Goal: Use online tool/utility: Utilize a website feature to perform a specific function

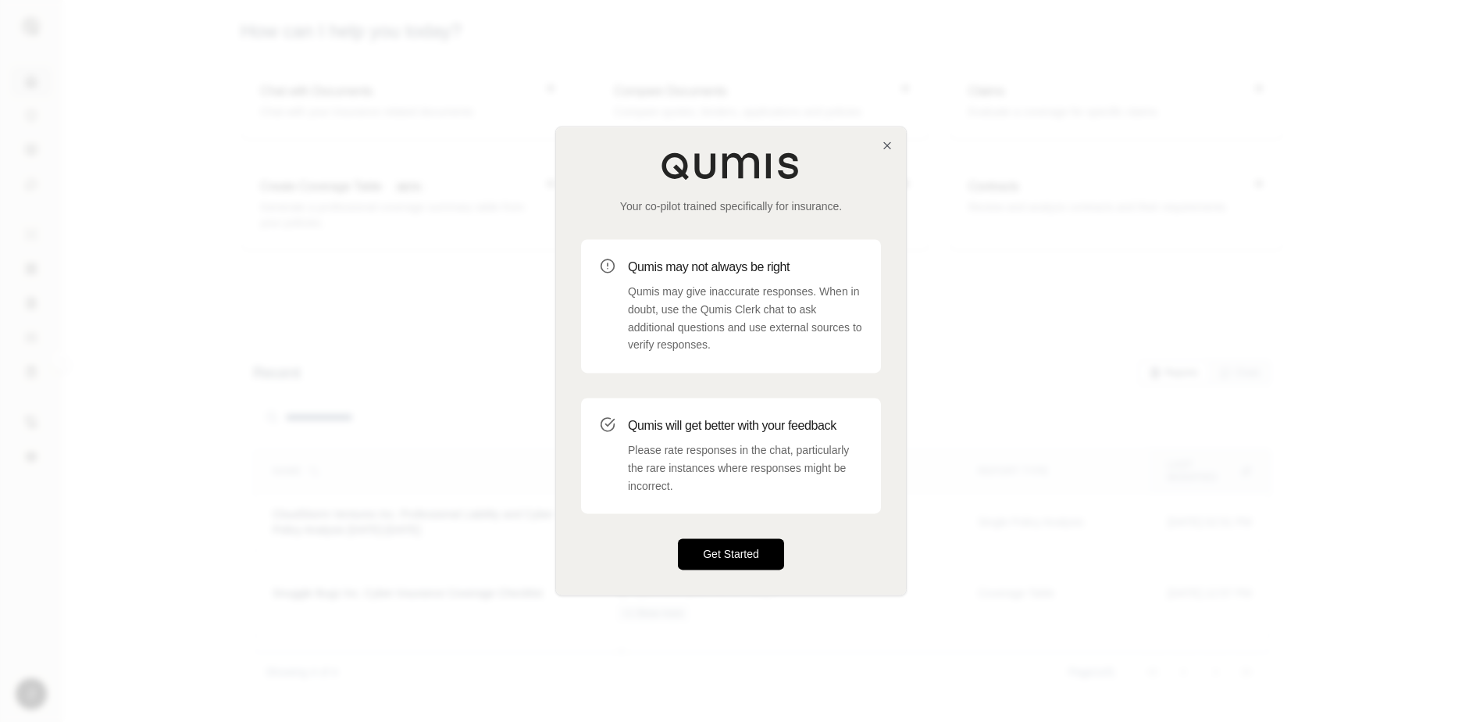
click at [714, 556] on button "Get Started" at bounding box center [731, 554] width 106 height 31
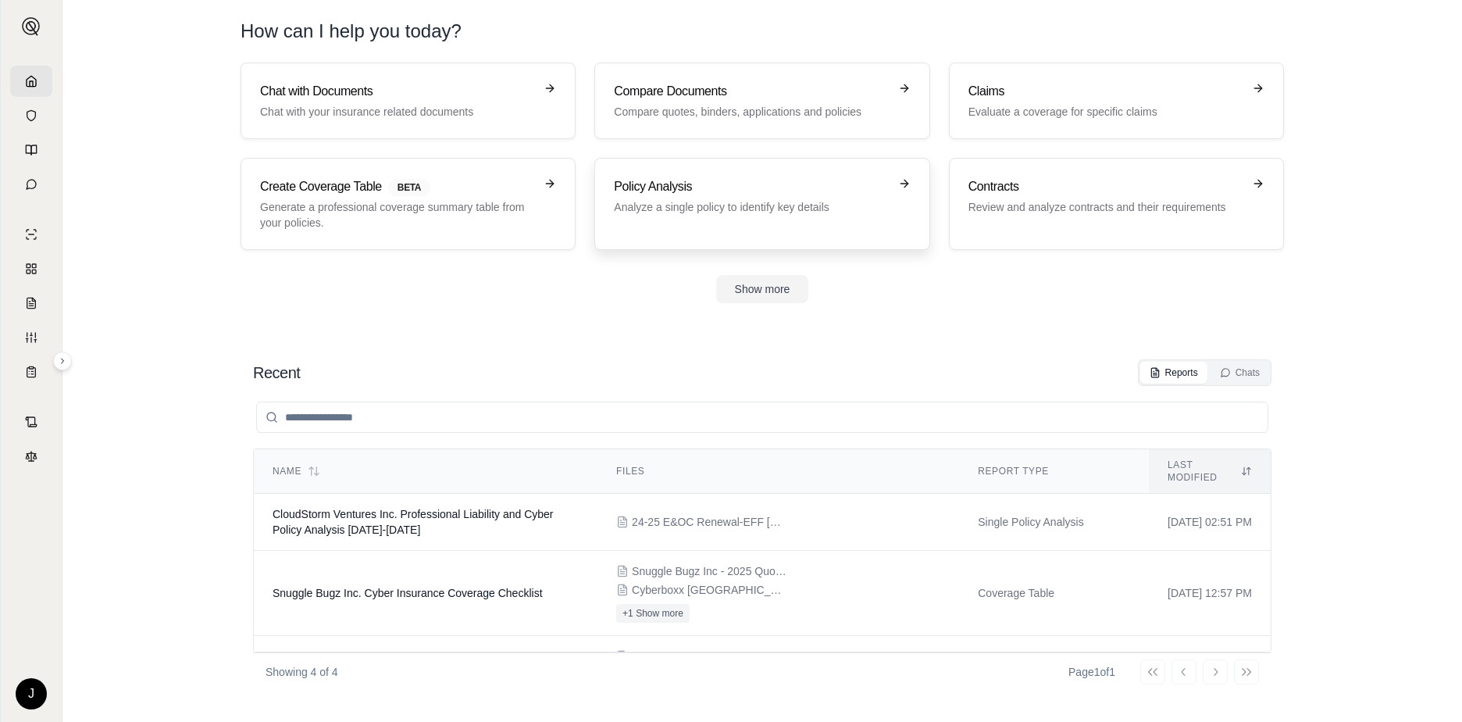
click at [667, 205] on p "Analyze a single policy to identify key details" at bounding box center [751, 207] width 274 height 16
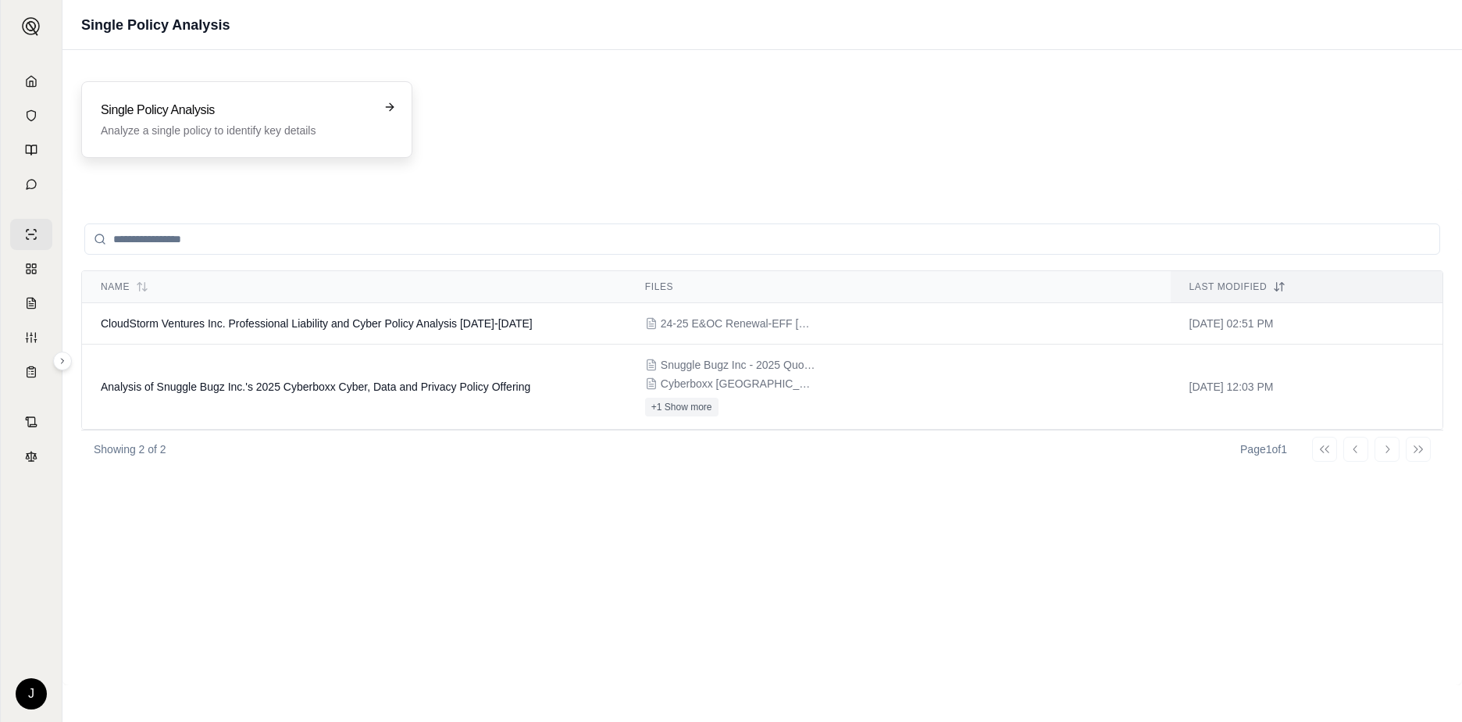
click at [216, 111] on h3 "Single Policy Analysis" at bounding box center [236, 110] width 270 height 19
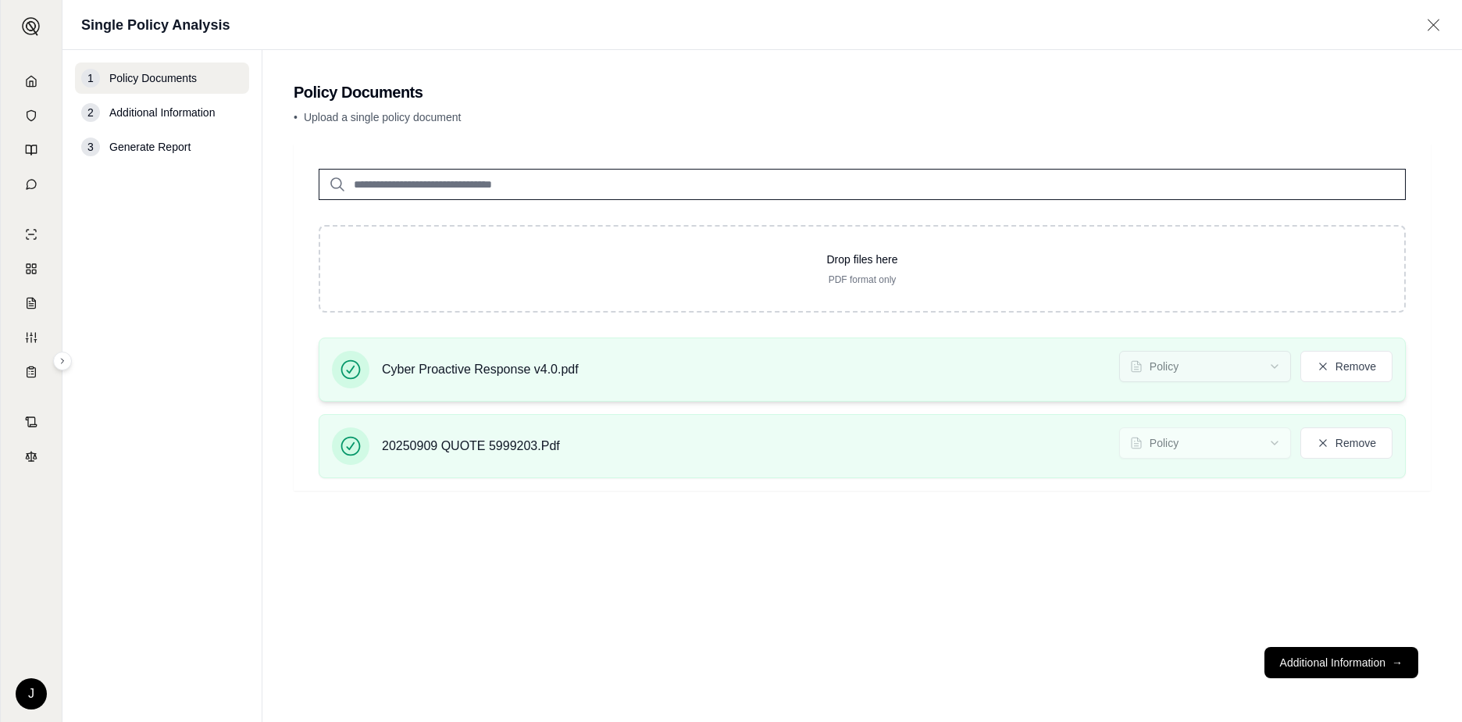
drag, startPoint x: 1270, startPoint y: 384, endPoint x: 1268, endPoint y: 368, distance: 16.6
click at [1270, 383] on div "Cyber Proactive Response v4.0.pdf Policy Remove" at bounding box center [862, 369] width 1061 height 37
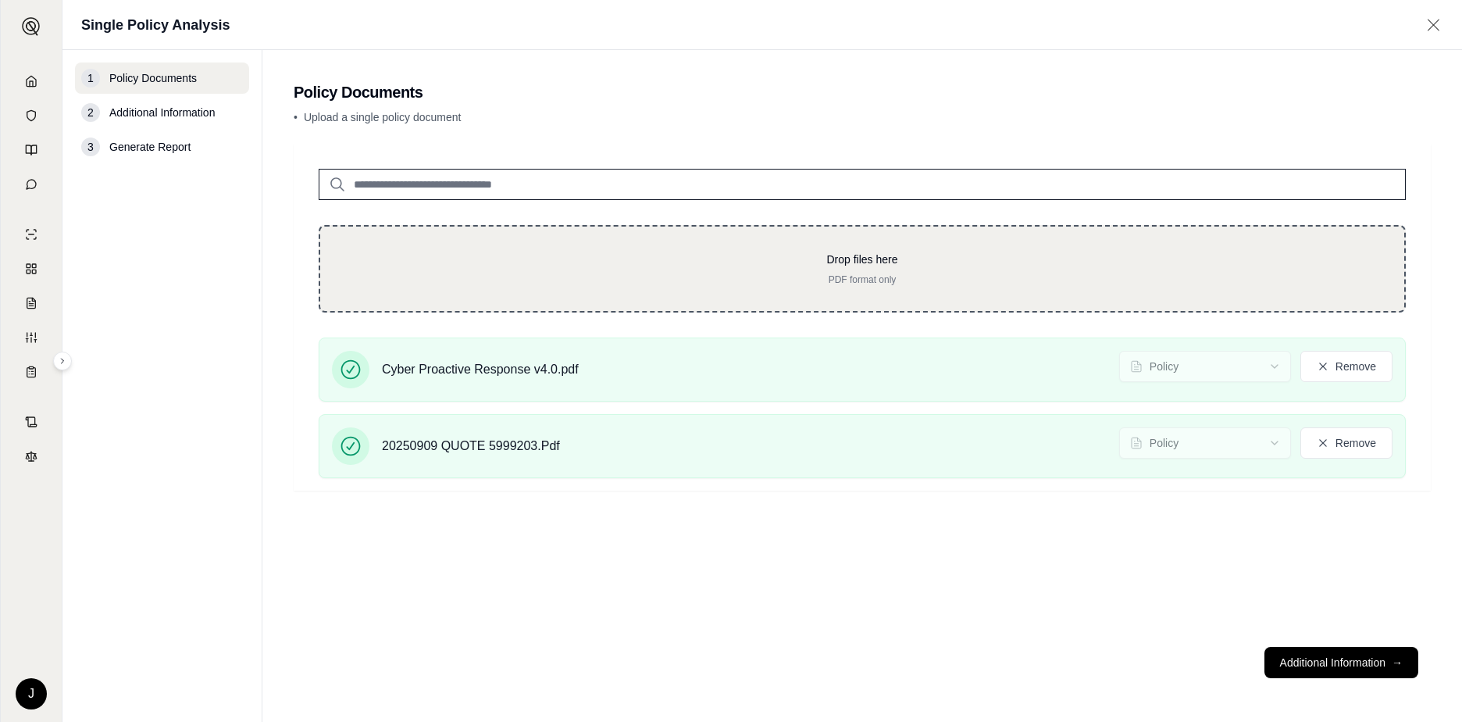
click at [333, 255] on div "Drop files here PDF format only" at bounding box center [862, 268] width 1087 height 87
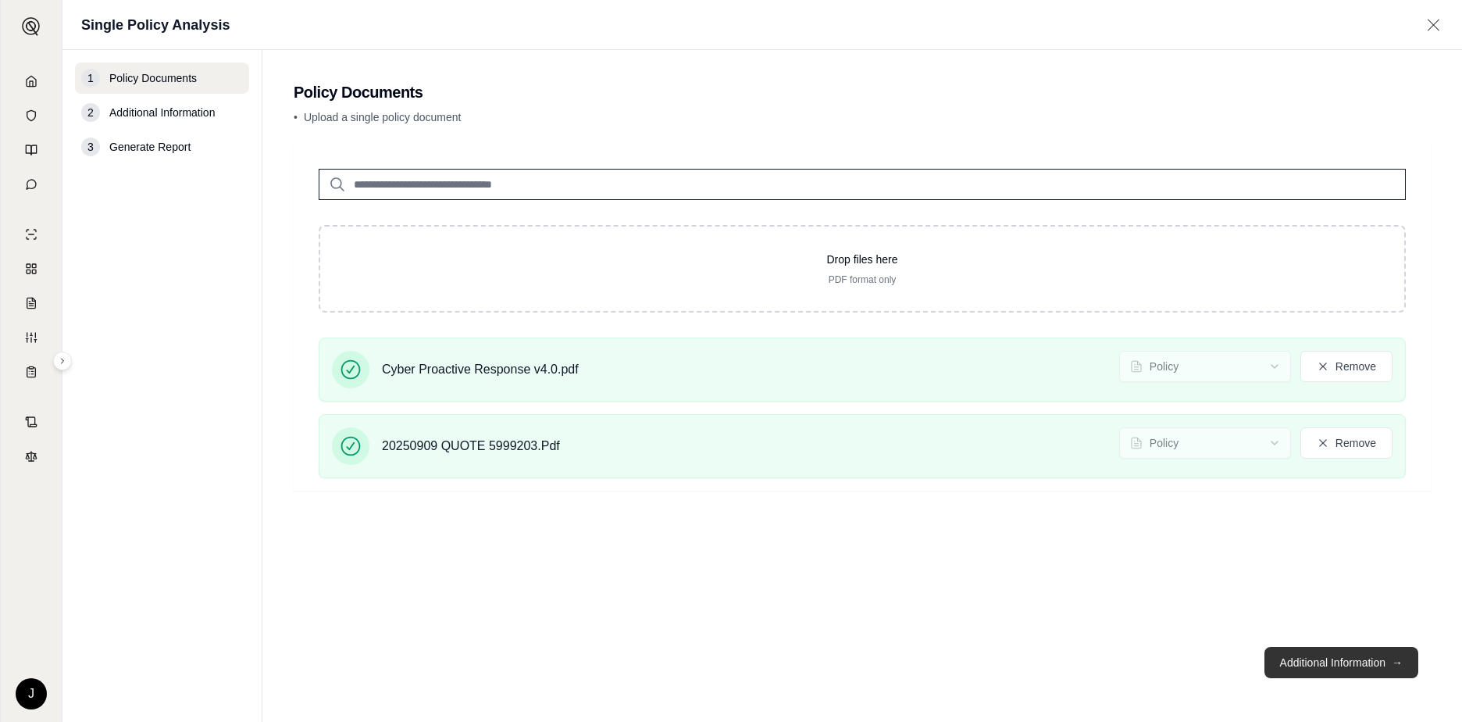
click at [1344, 661] on button "Additional Information →" at bounding box center [1341, 662] width 154 height 31
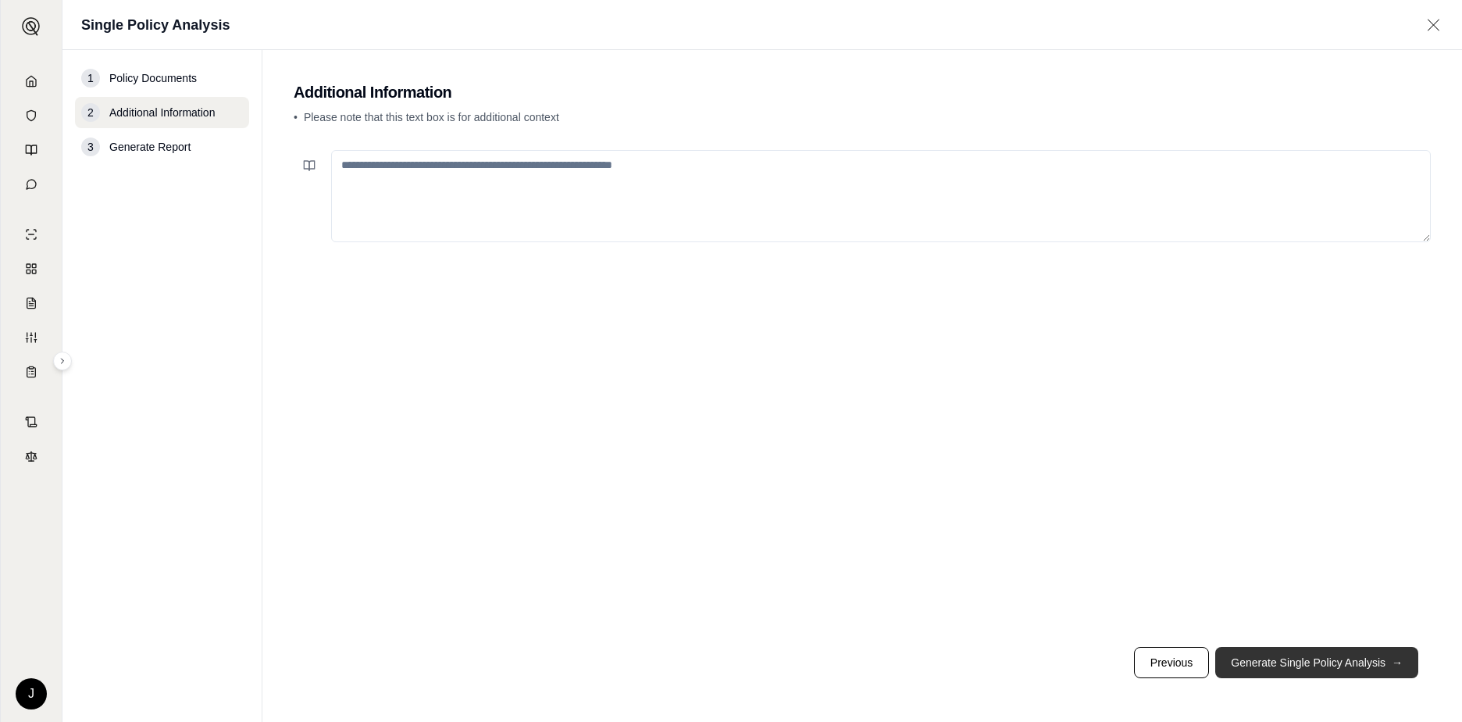
click at [1314, 664] on button "Generate Single Policy Analysis →" at bounding box center [1316, 662] width 203 height 31
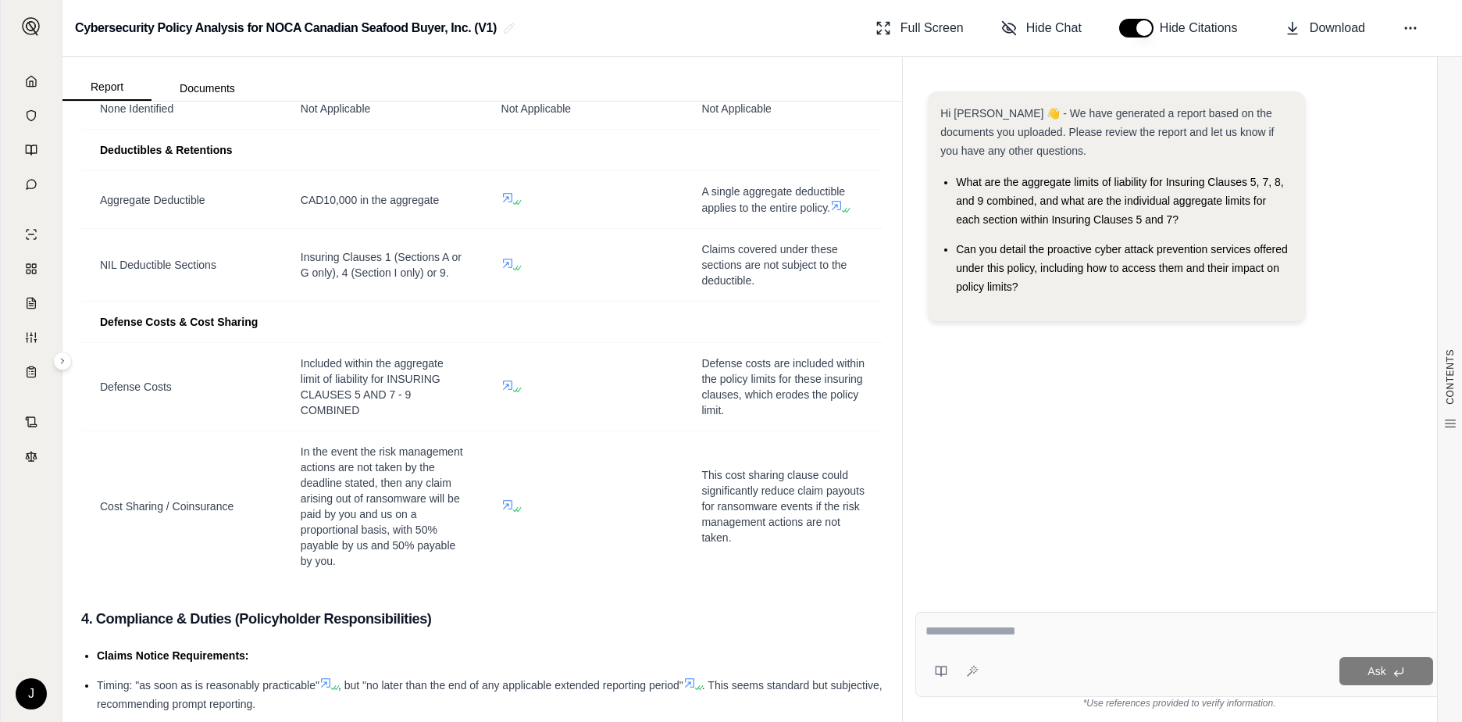
scroll to position [2577, 0]
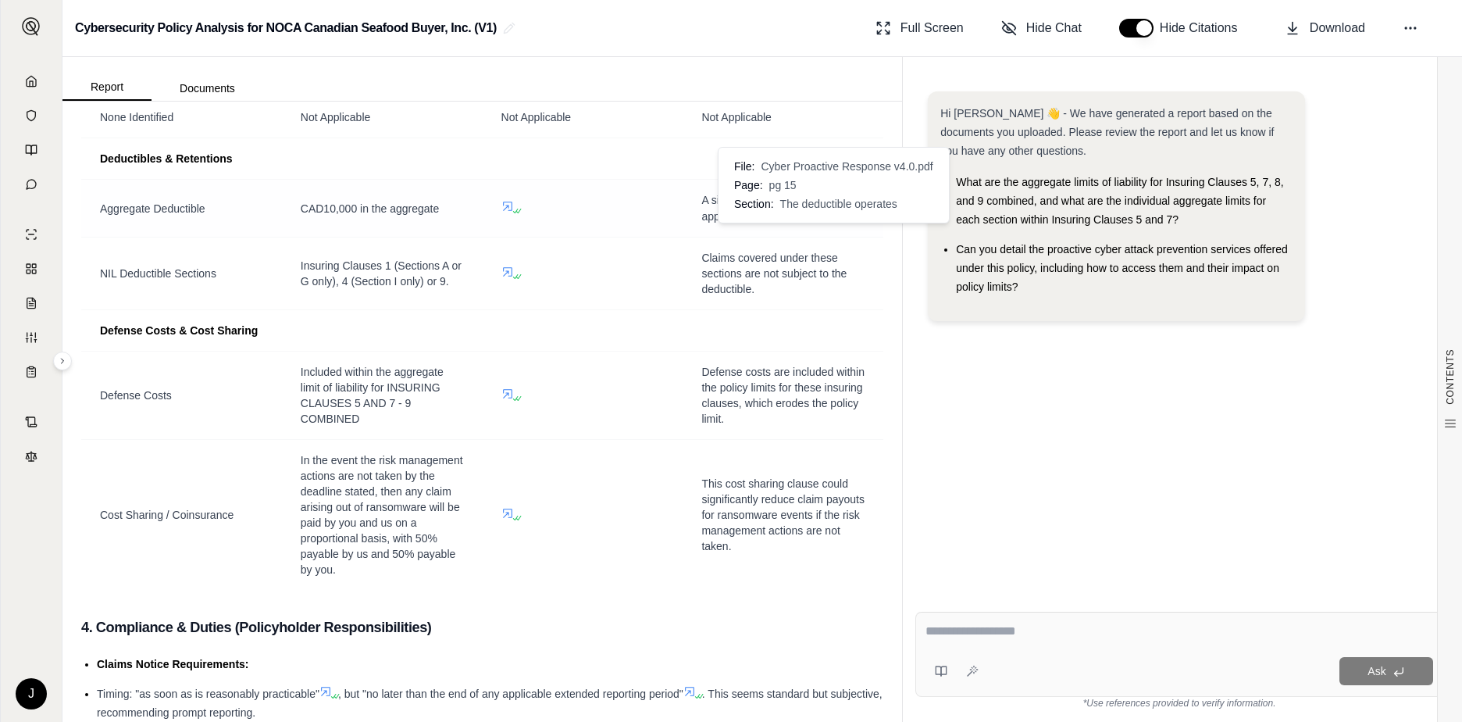
click at [830, 220] on icon at bounding box center [836, 214] width 12 height 12
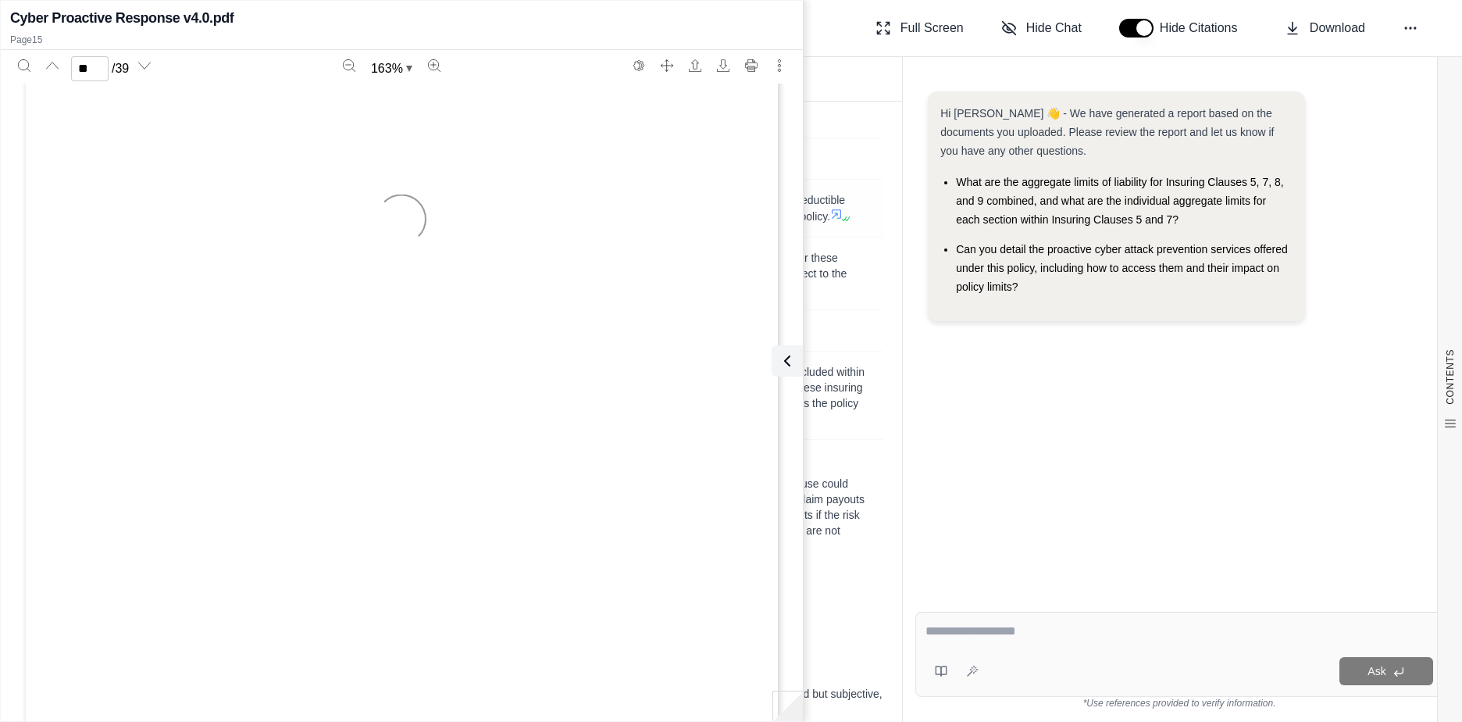
type input "**"
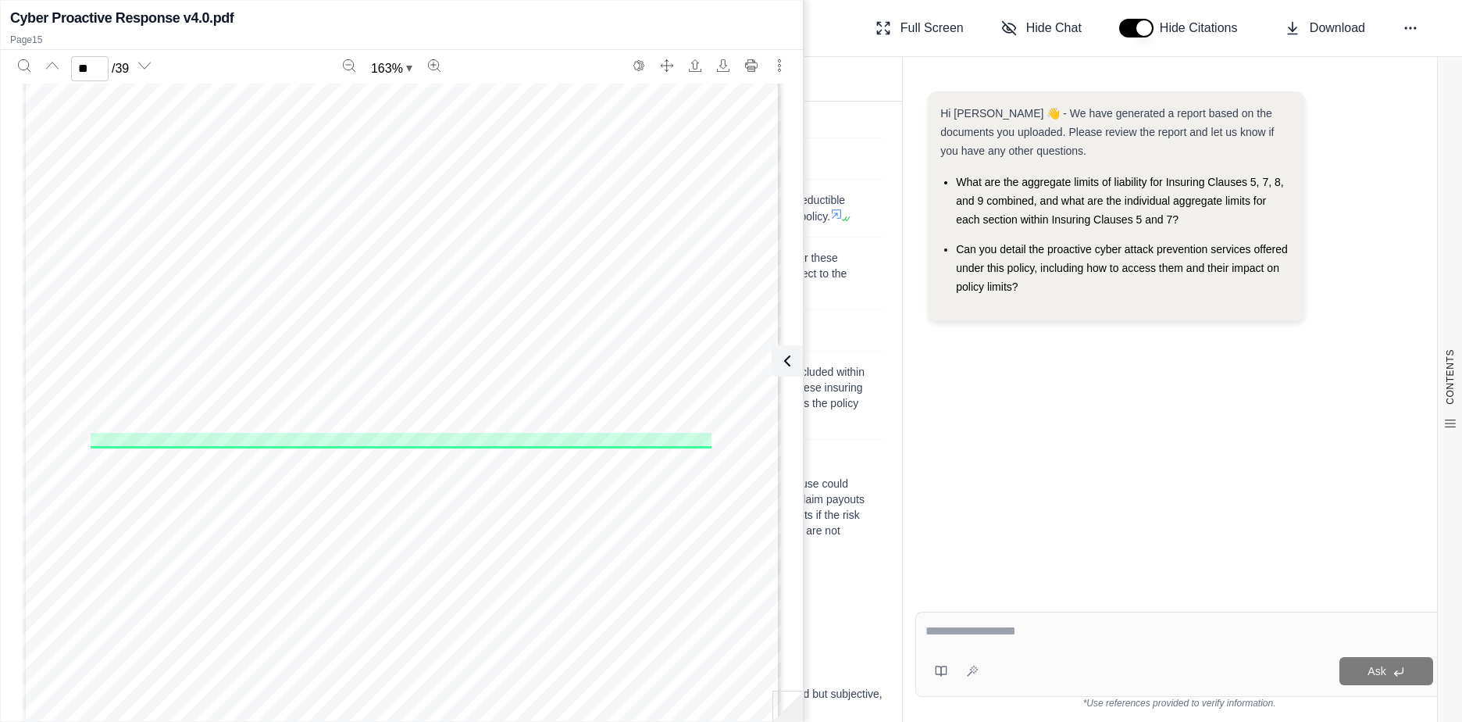
scroll to position [15094, 0]
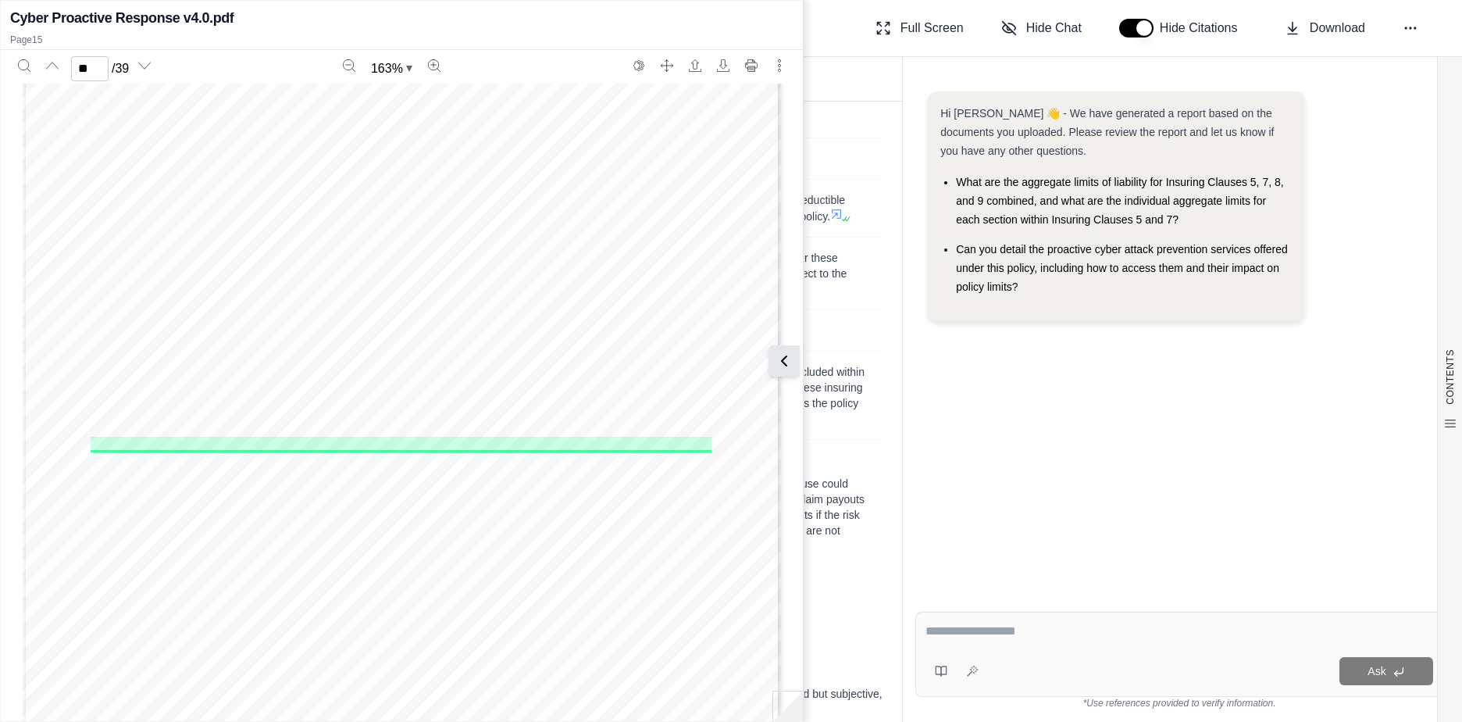
click at [785, 362] on icon at bounding box center [784, 360] width 19 height 19
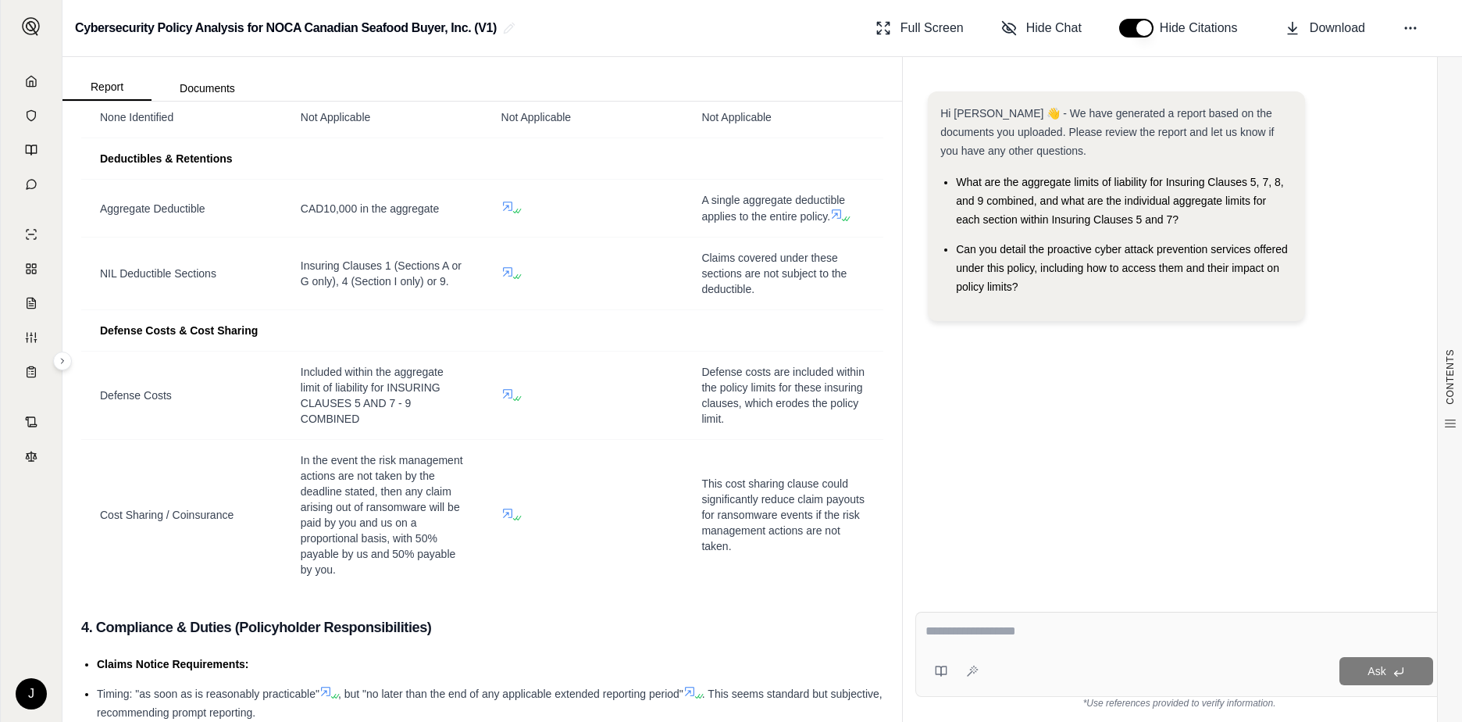
click at [1016, 640] on div at bounding box center [1180, 634] width 508 height 24
click at [1004, 629] on textarea at bounding box center [1180, 631] width 508 height 19
type textarea "**********"
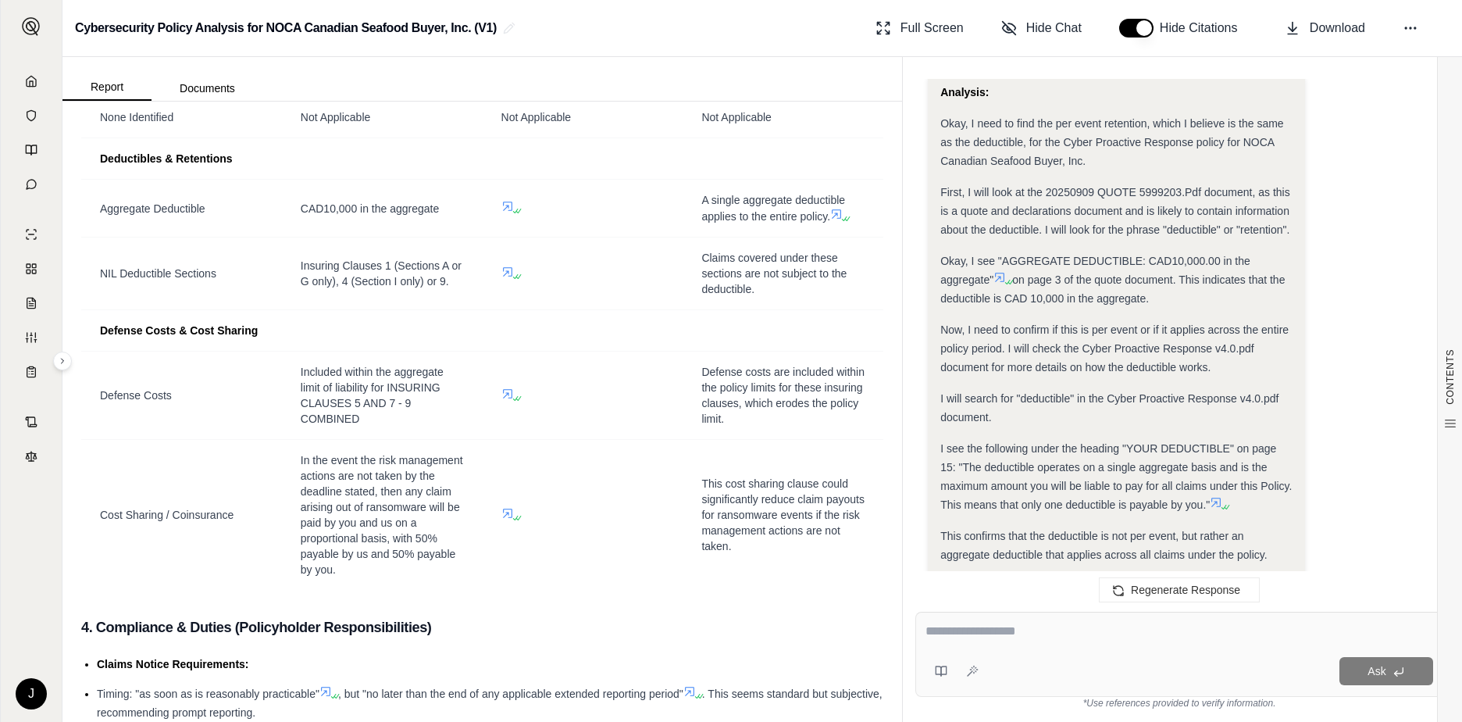
scroll to position [301, 0]
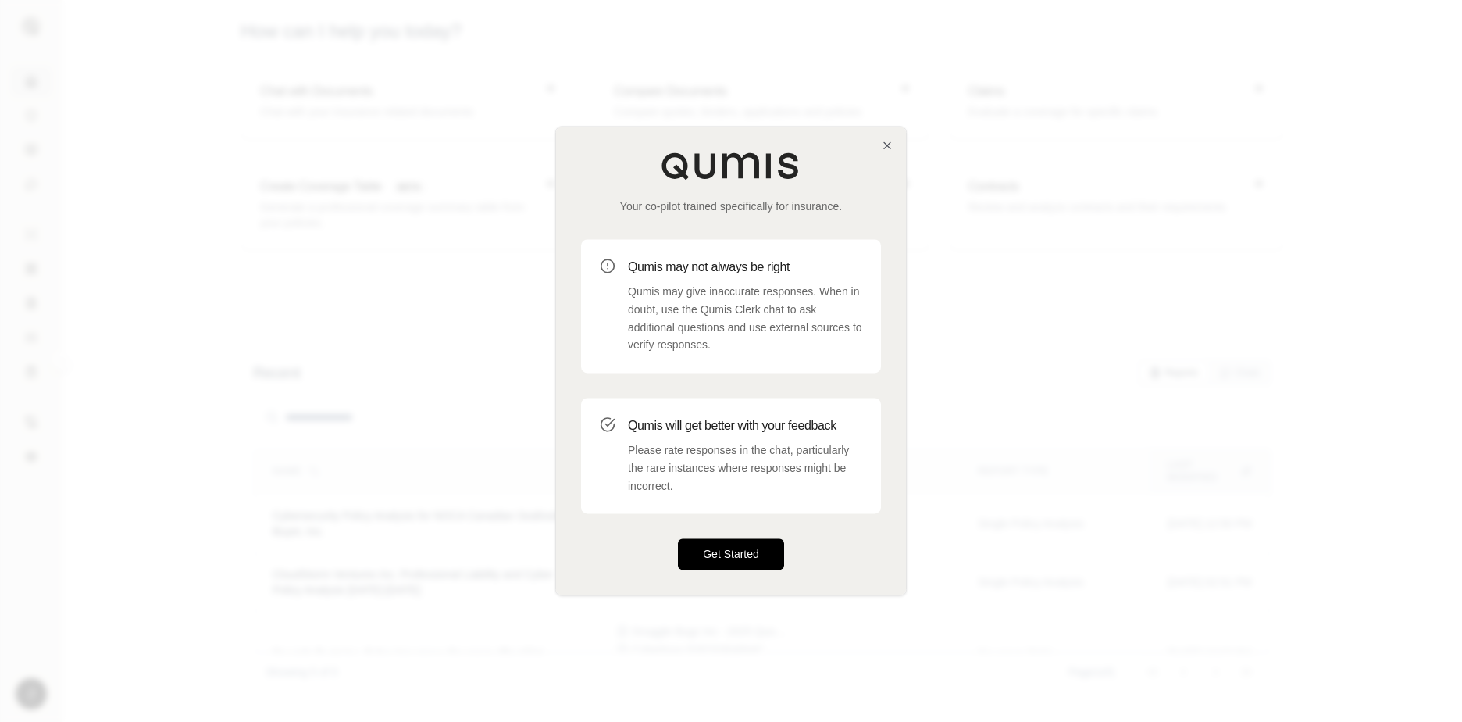
click at [733, 547] on button "Get Started" at bounding box center [731, 554] width 106 height 31
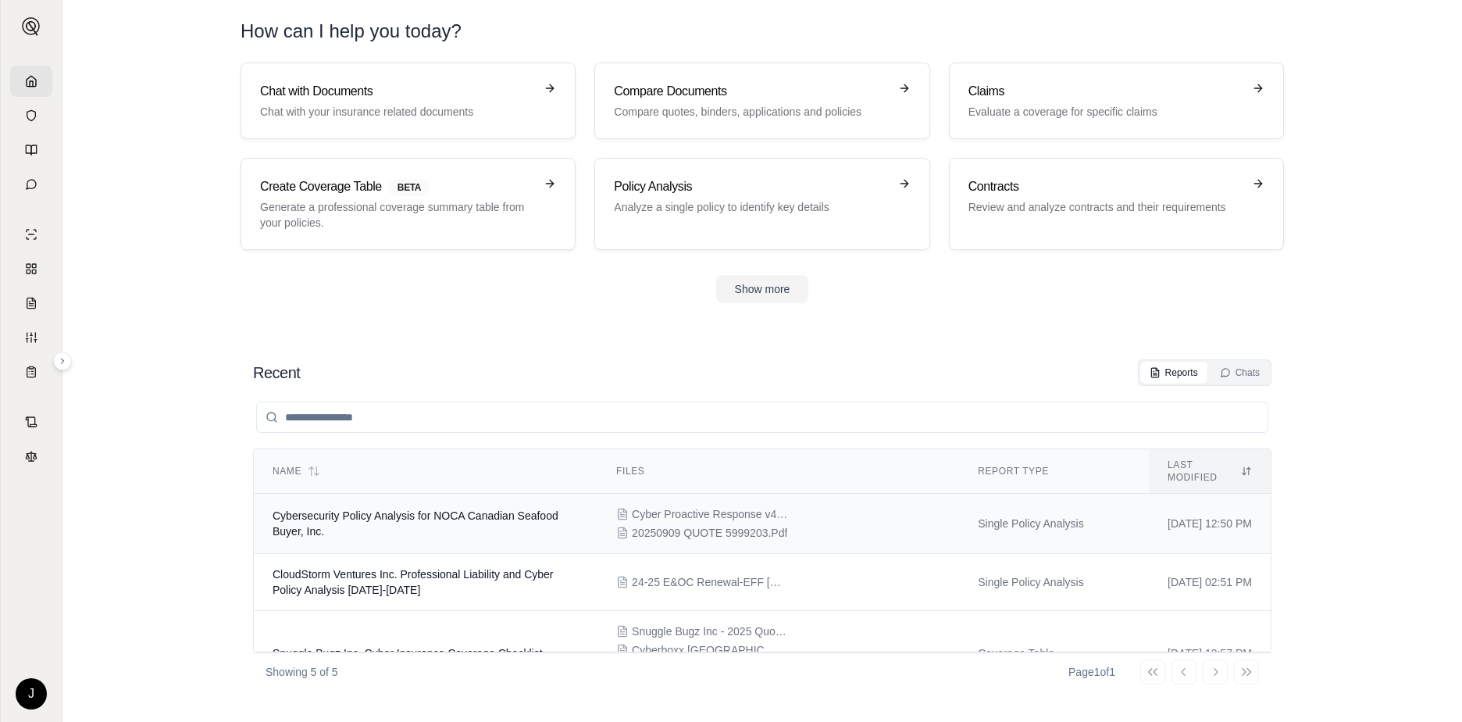
click at [395, 517] on td "Cybersecurity Policy Analysis for NOCA Canadian Seafood Buyer, Inc." at bounding box center [426, 524] width 344 height 60
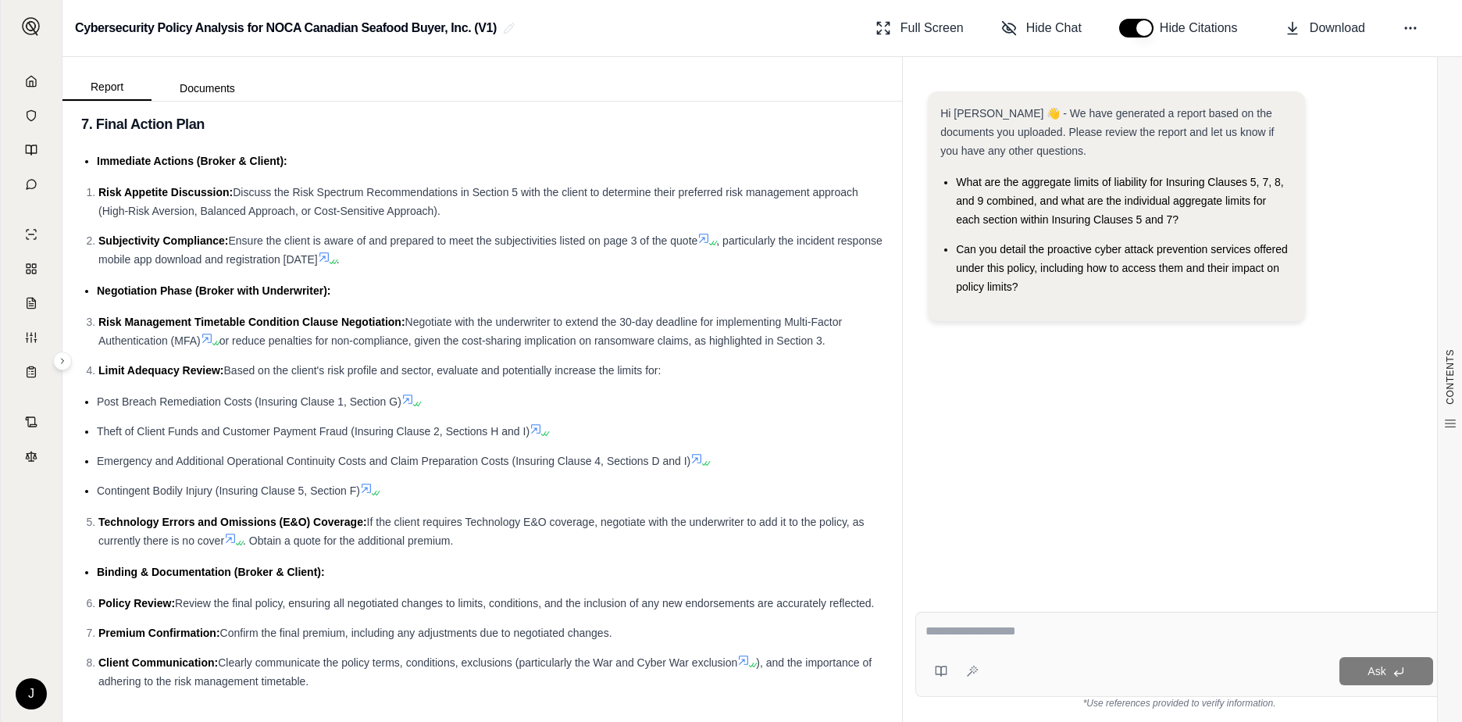
scroll to position [4632, 0]
click at [939, 676] on icon at bounding box center [941, 671] width 12 height 12
click at [1129, 661] on div "Ask" at bounding box center [1209, 671] width 448 height 28
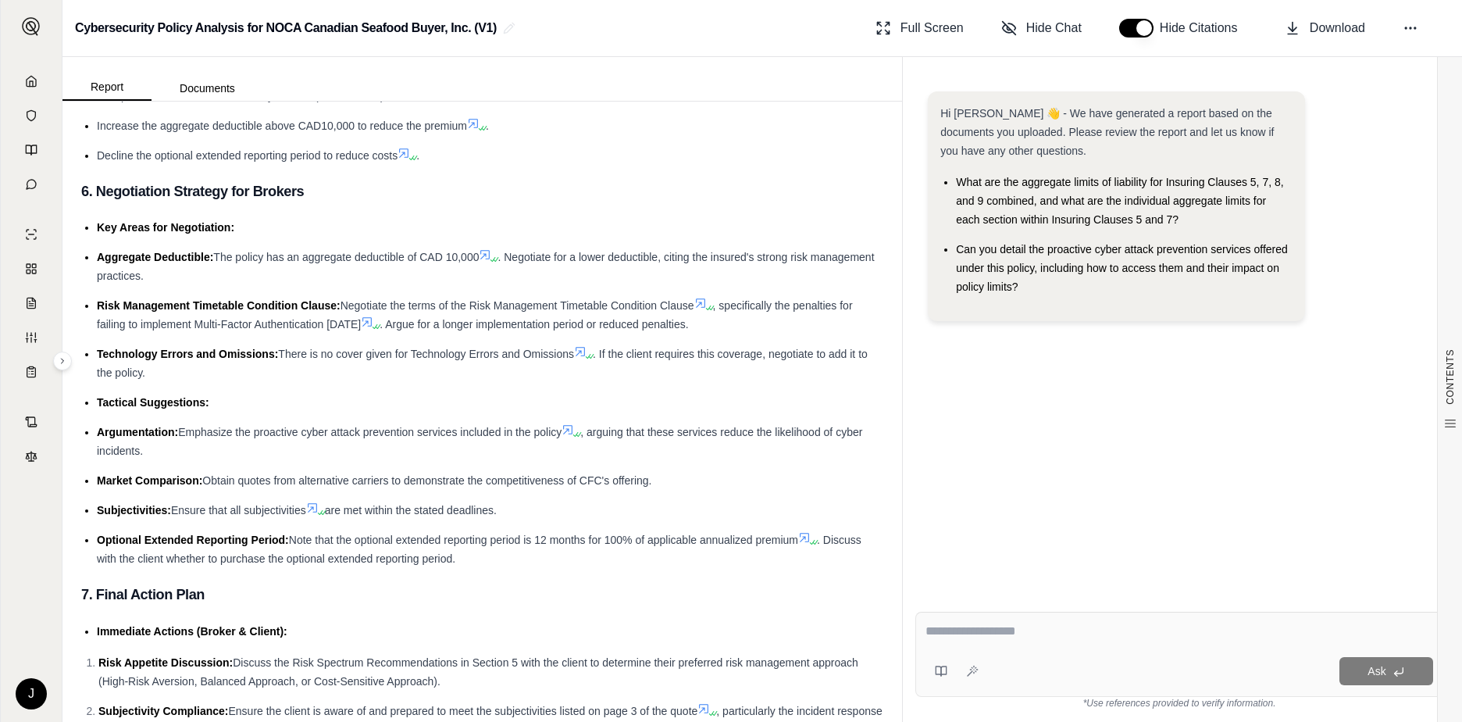
scroll to position [4085, 0]
click at [30, 694] on html "J Cybersecurity Policy Analysis for NOCA Canadian Seafood Buyer, Inc. (V1) Full…" at bounding box center [731, 361] width 1462 height 722
click at [1059, 663] on html "J Cybersecurity Policy Analysis for NOCA Canadian Seafood Buyer, Inc. (V1) Full…" at bounding box center [731, 361] width 1462 height 722
click at [198, 89] on button "Documents" at bounding box center [208, 88] width 112 height 25
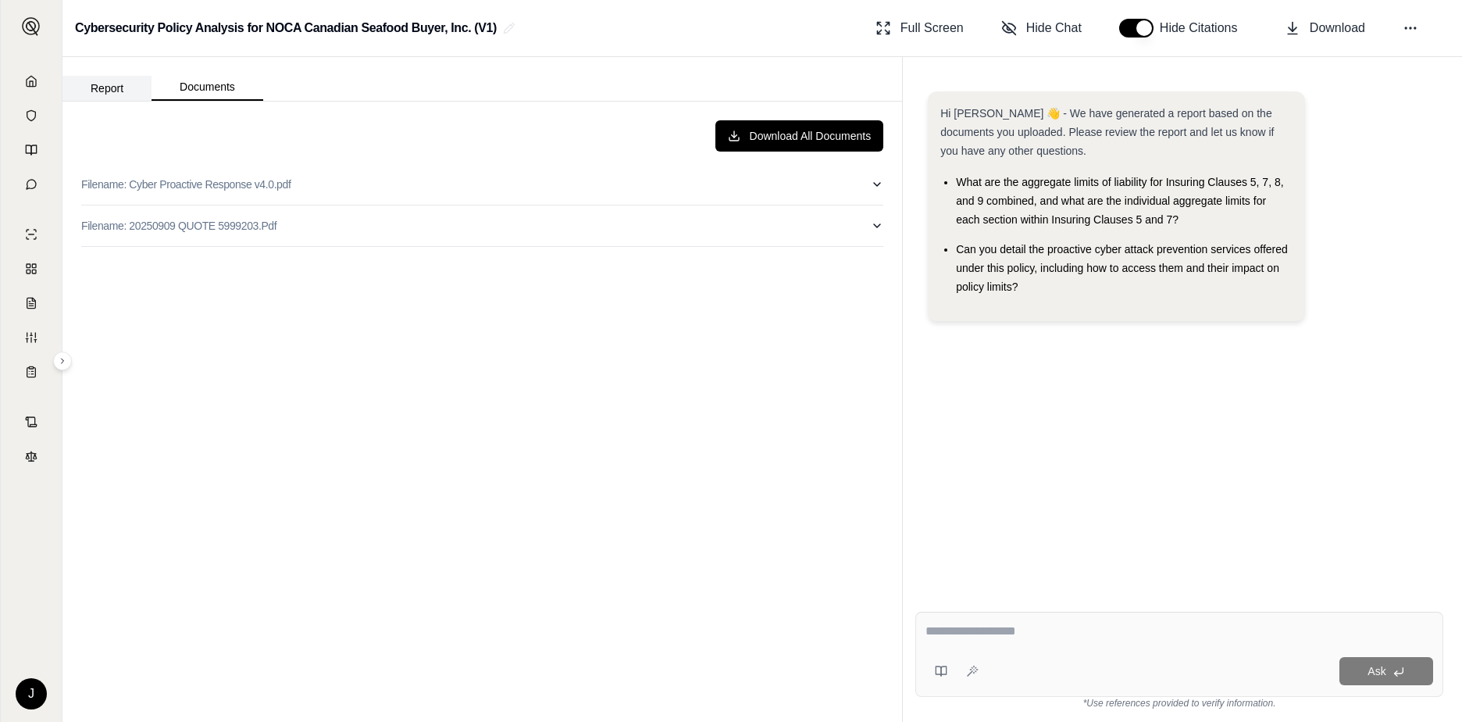
click at [97, 84] on button "Report" at bounding box center [106, 88] width 89 height 25
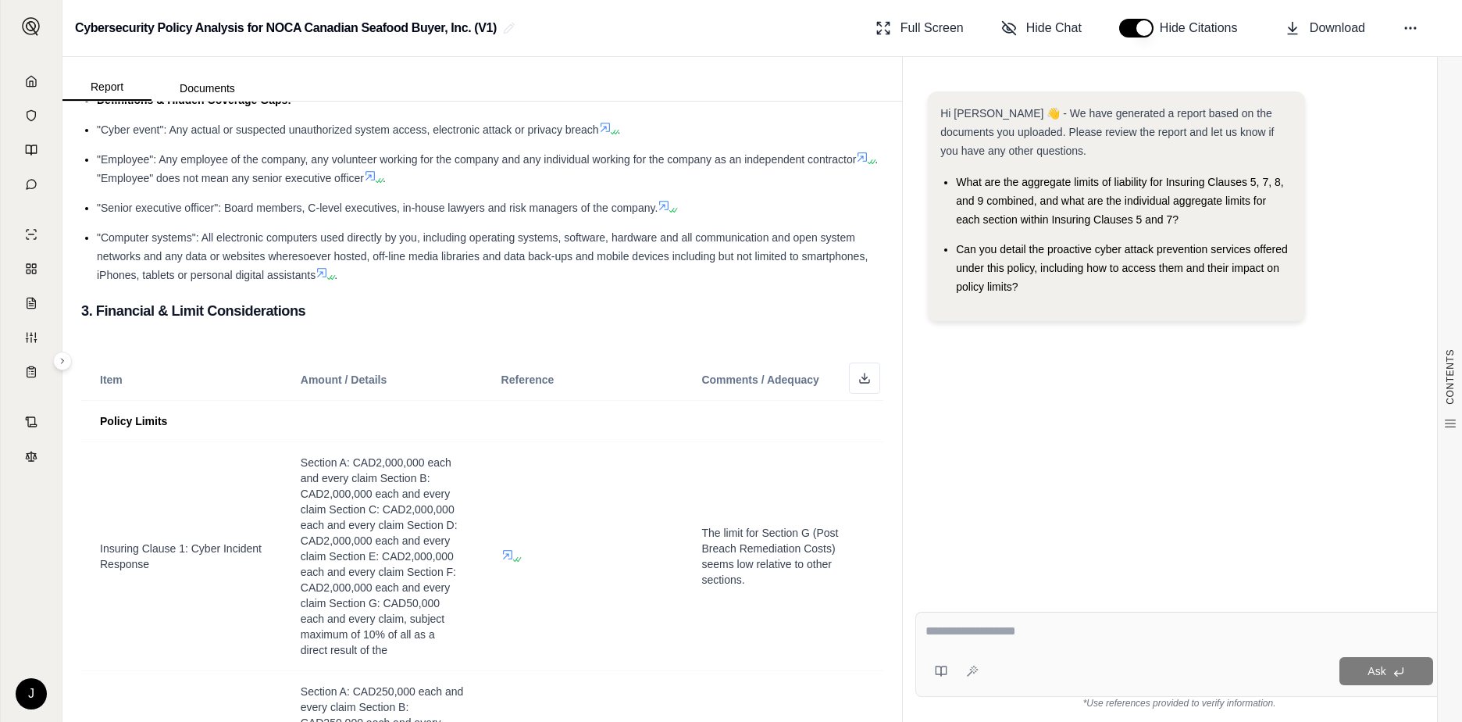
scroll to position [781, 0]
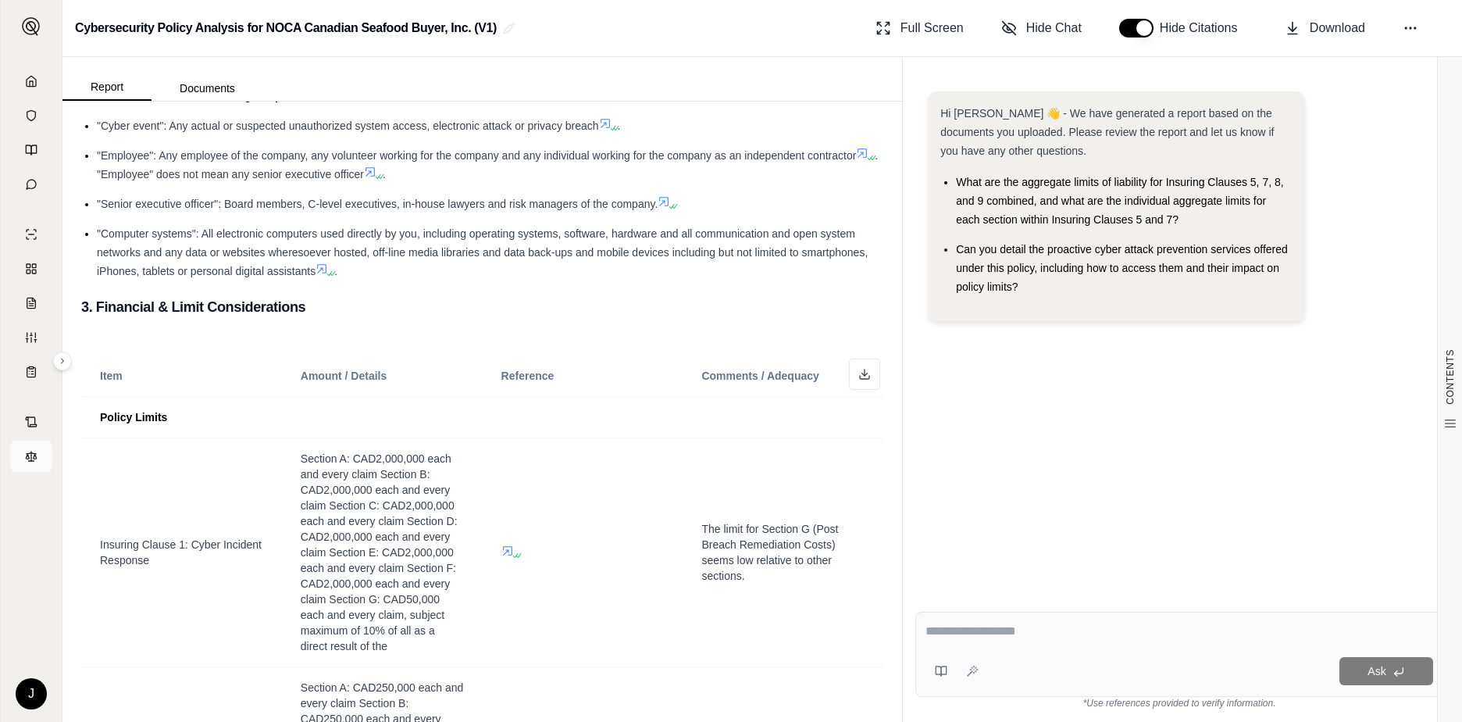
click at [28, 462] on icon at bounding box center [31, 456] width 12 height 12
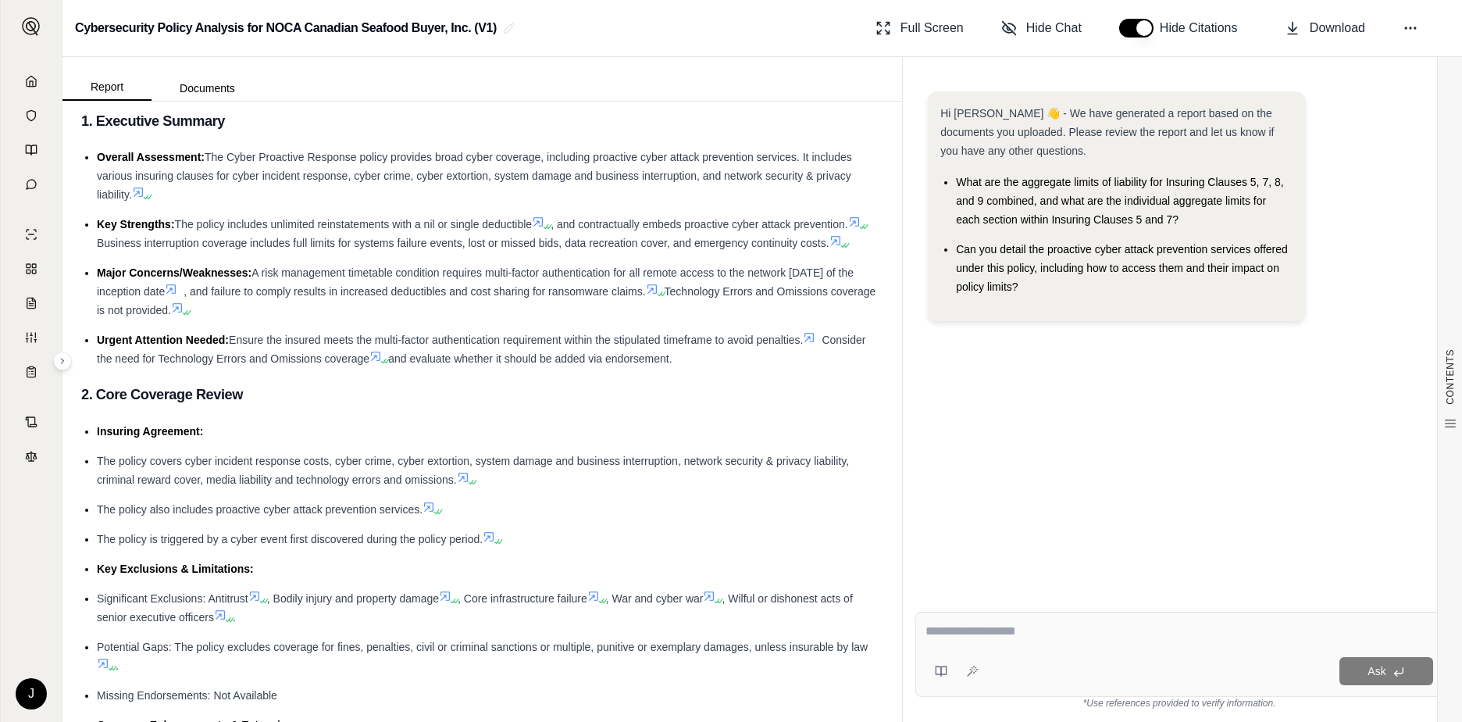
scroll to position [0, 0]
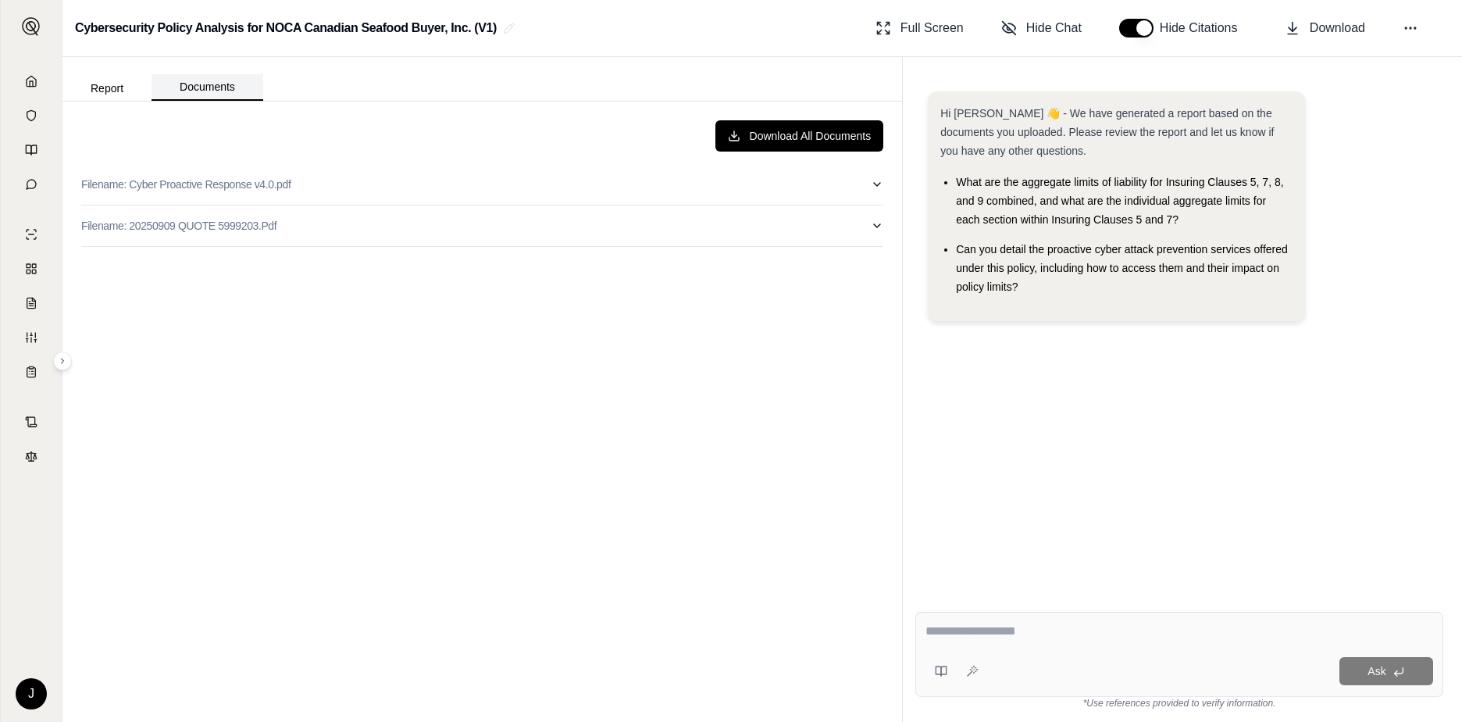
click at [221, 92] on button "Documents" at bounding box center [208, 87] width 112 height 27
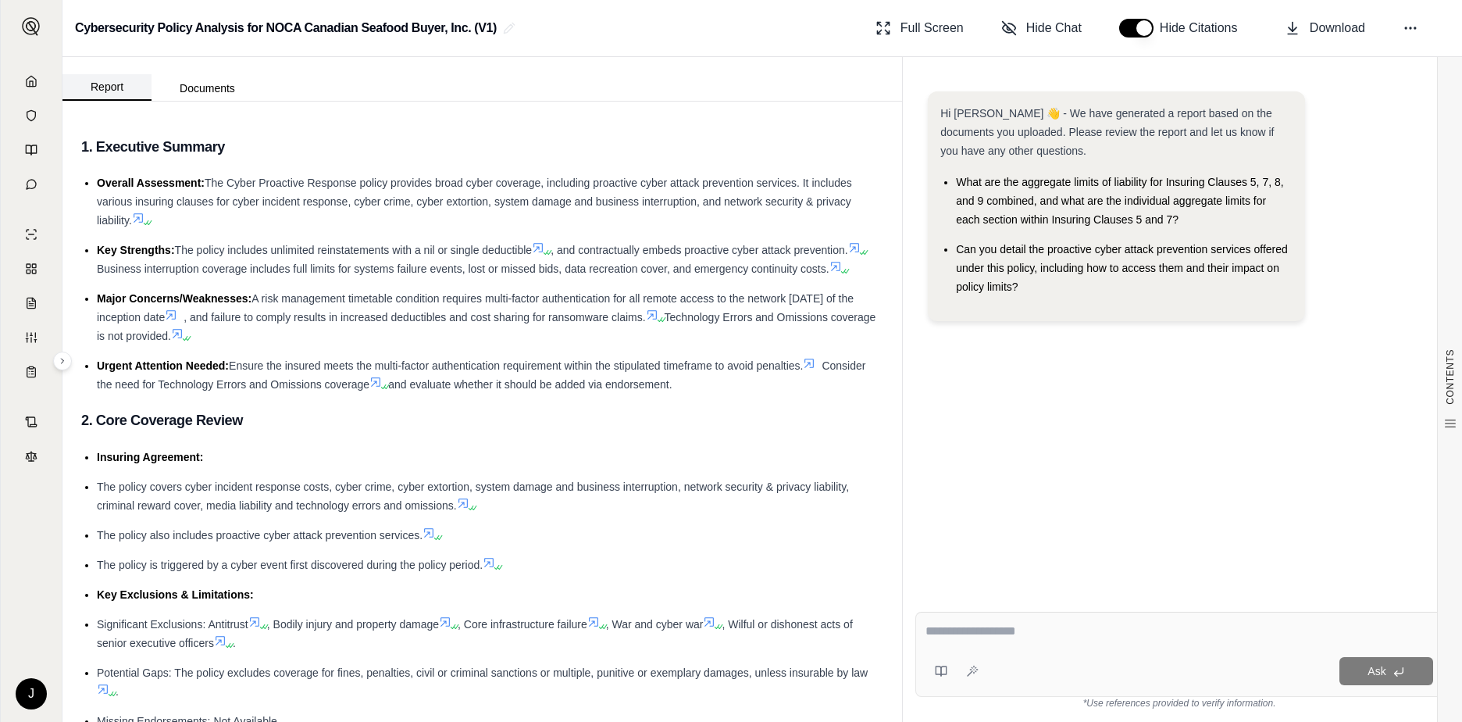
click at [116, 91] on button "Report" at bounding box center [106, 87] width 89 height 27
click at [32, 86] on icon at bounding box center [31, 81] width 12 height 12
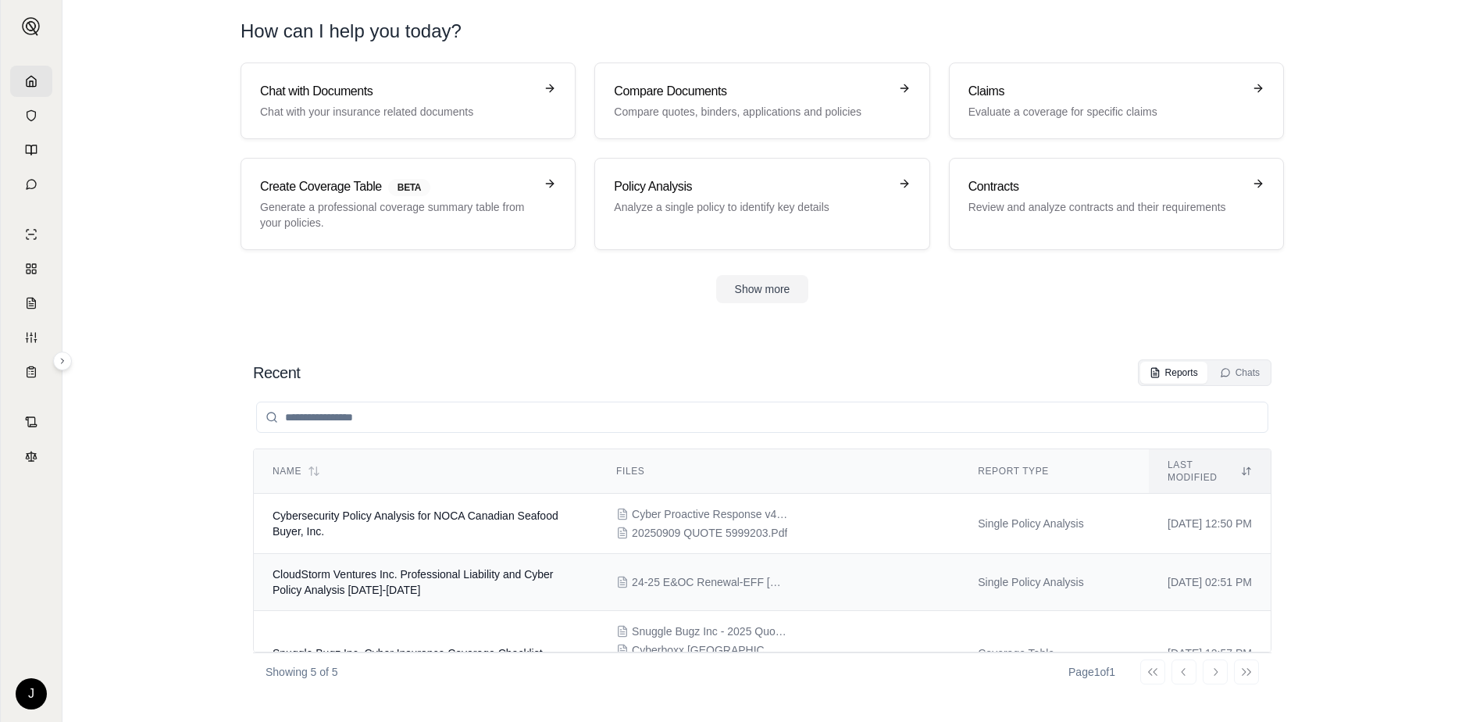
click at [779, 574] on div "24-25 E&OC Renewal-EFF [DATE]-Term $32,000.pdf" at bounding box center [778, 582] width 324 height 16
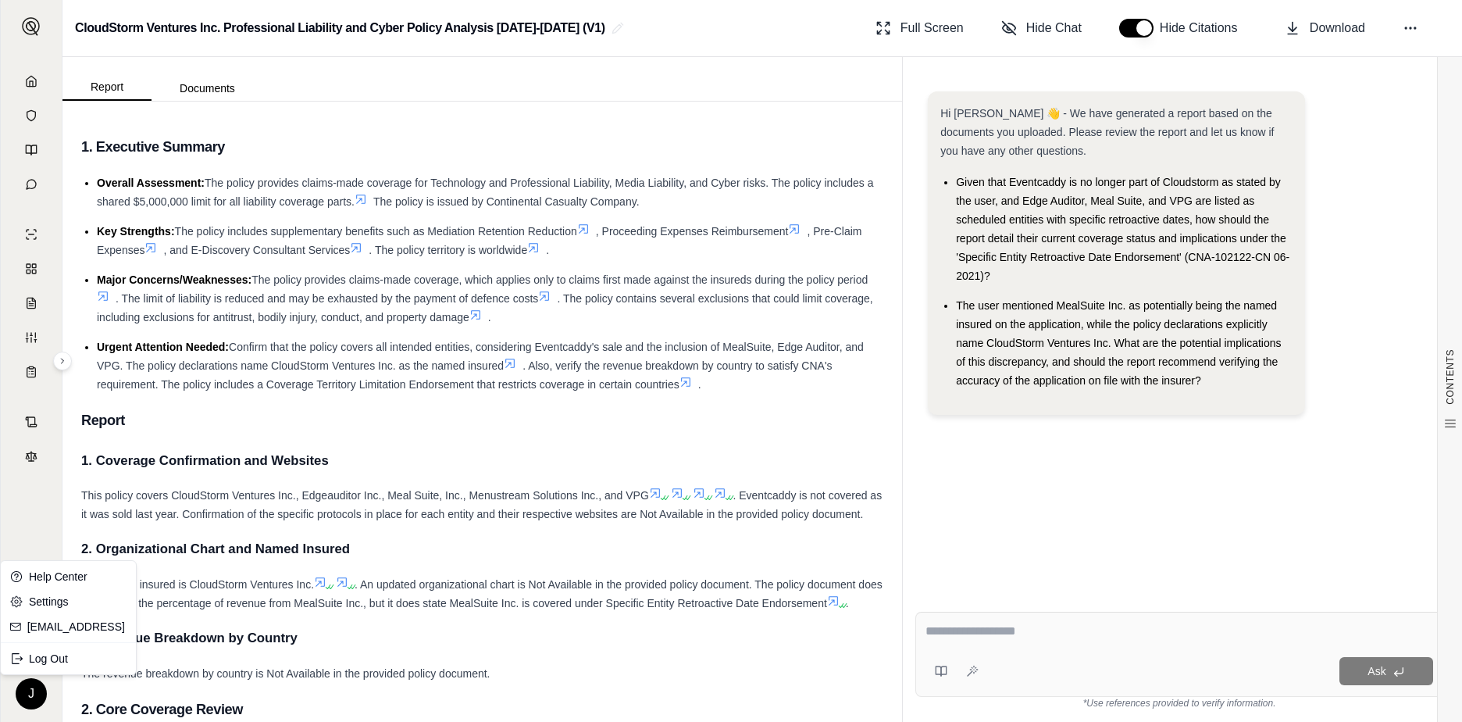
click at [37, 690] on html "J CloudStorm Ventures Inc. Professional Liability and Cyber Policy Analysis 202…" at bounding box center [731, 361] width 1462 height 722
click at [77, 629] on link "support@qumis.ai" at bounding box center [77, 627] width 100 height 16
click at [37, 84] on icon at bounding box center [31, 81] width 12 height 12
